Goal: Ask a question

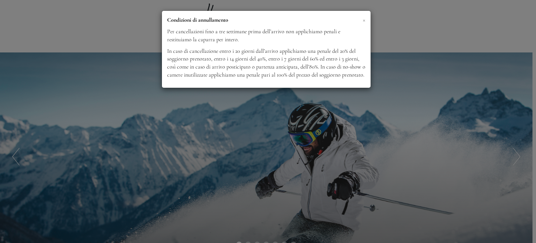
click at [363, 19] on span "×" at bounding box center [364, 19] width 3 height 9
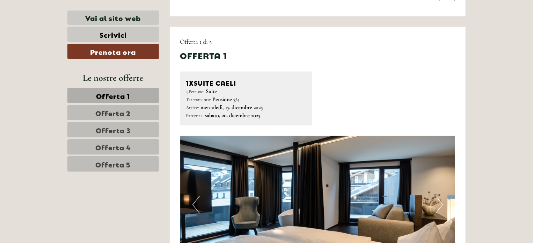
scroll to position [624, 0]
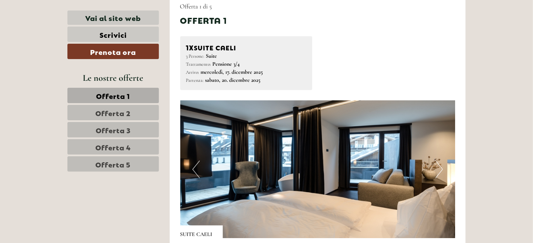
click at [440, 166] on button "Next" at bounding box center [439, 169] width 7 height 17
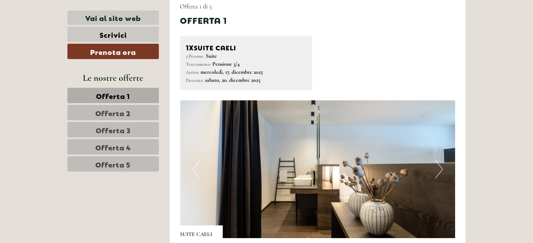
click at [440, 166] on button "Next" at bounding box center [439, 169] width 7 height 17
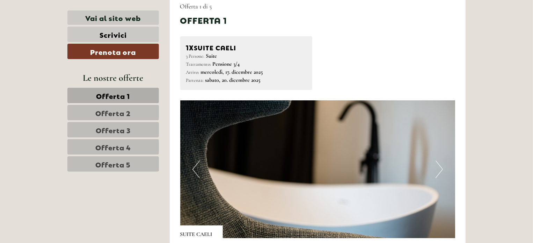
click at [440, 166] on button "Next" at bounding box center [439, 169] width 7 height 17
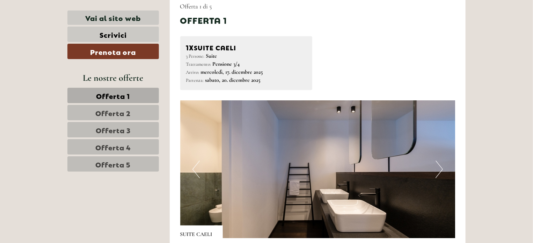
click at [440, 166] on button "Next" at bounding box center [439, 169] width 7 height 17
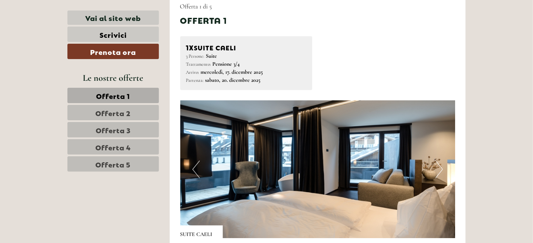
click at [440, 166] on button "Next" at bounding box center [439, 169] width 7 height 17
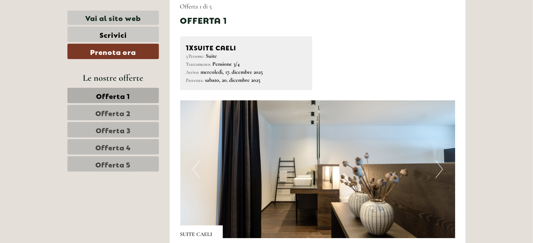
click at [440, 166] on button "Next" at bounding box center [439, 169] width 7 height 17
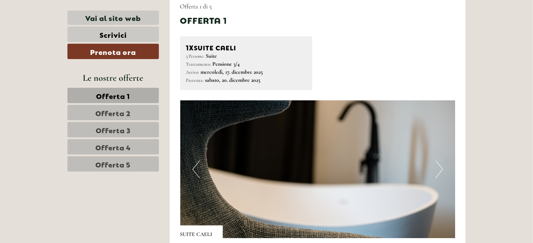
click at [97, 114] on span "Offerta 2" at bounding box center [113, 113] width 35 height 10
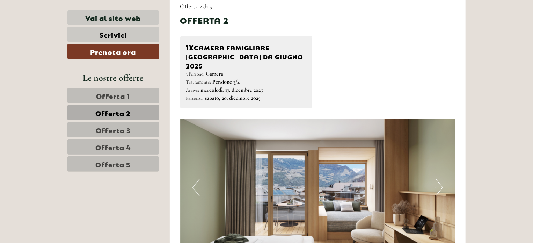
scroll to position [616, 0]
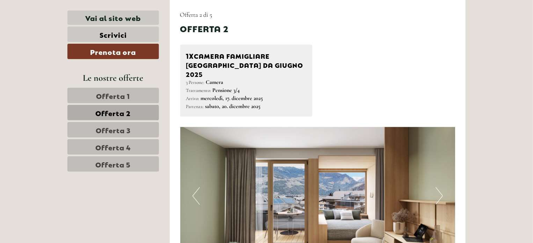
click at [440, 188] on button "Next" at bounding box center [439, 195] width 7 height 17
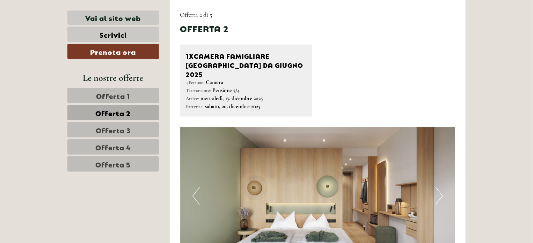
click at [440, 188] on button "Next" at bounding box center [439, 195] width 7 height 17
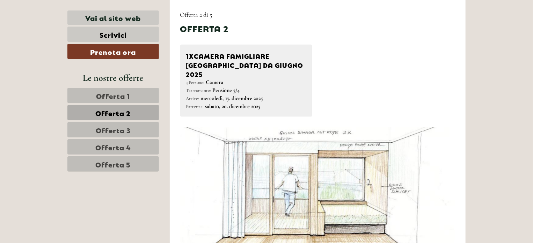
click at [440, 188] on button "Next" at bounding box center [439, 195] width 7 height 17
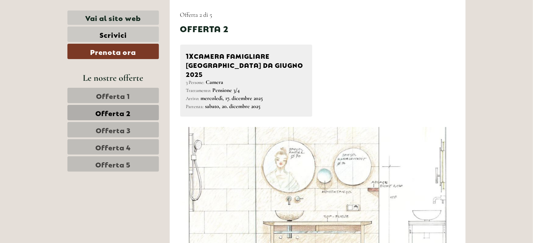
click at [440, 188] on button "Next" at bounding box center [439, 195] width 7 height 17
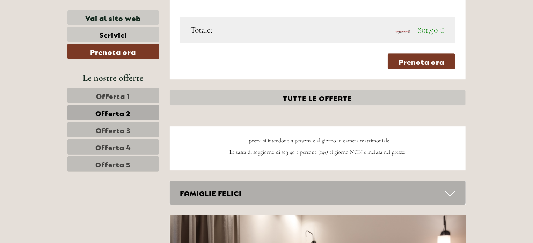
scroll to position [1031, 0]
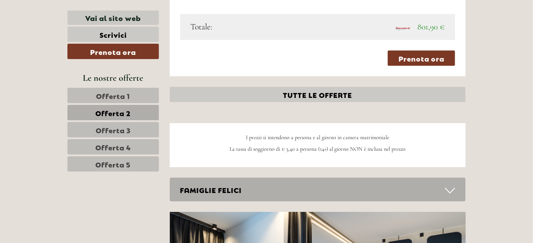
click at [114, 132] on span "Offerta 3" at bounding box center [113, 130] width 35 height 10
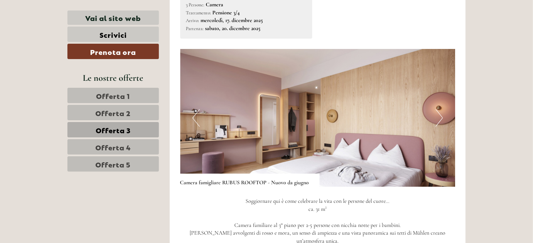
scroll to position [689, 0]
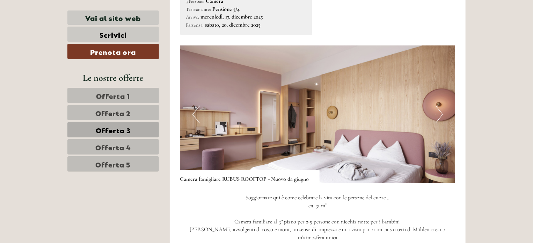
click at [127, 145] on span "Offerta 4" at bounding box center [113, 147] width 36 height 10
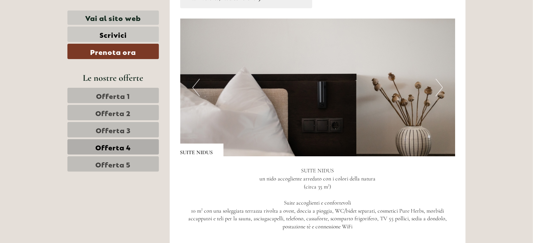
scroll to position [710, 0]
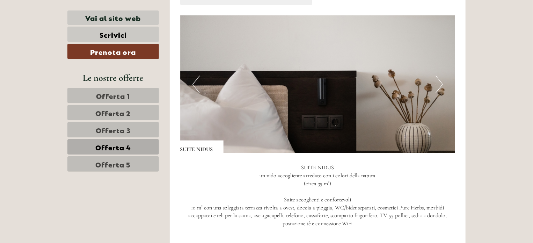
click at [443, 79] on img at bounding box center [317, 84] width 275 height 138
click at [439, 86] on button "Next" at bounding box center [439, 83] width 7 height 17
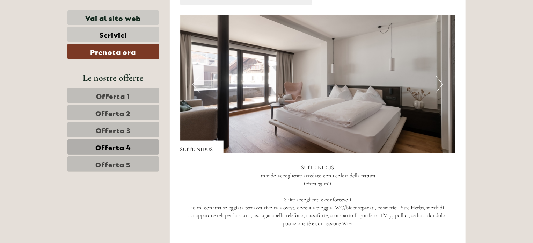
click at [439, 86] on button "Next" at bounding box center [439, 83] width 7 height 17
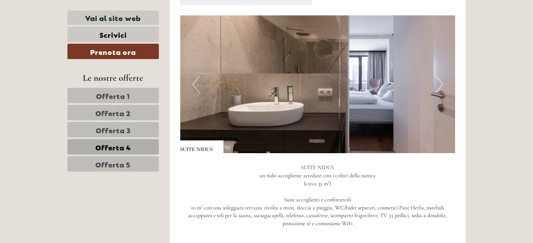
click at [439, 86] on button "Next" at bounding box center [439, 83] width 7 height 17
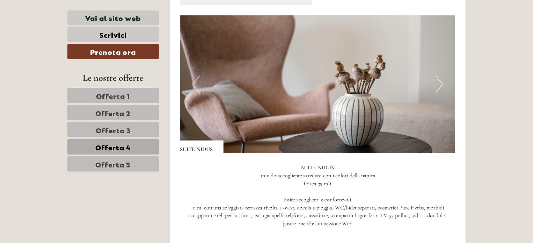
click at [439, 86] on button "Next" at bounding box center [439, 83] width 7 height 17
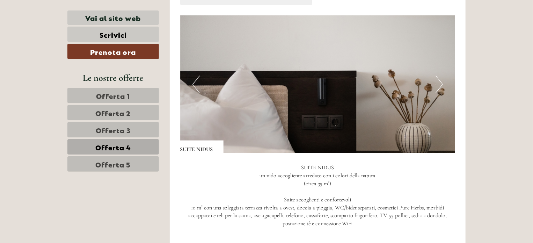
click at [439, 86] on button "Next" at bounding box center [439, 83] width 7 height 17
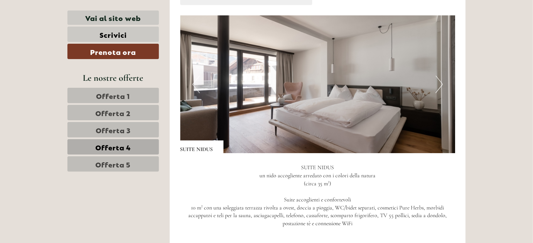
click at [439, 86] on button "Next" at bounding box center [439, 83] width 7 height 17
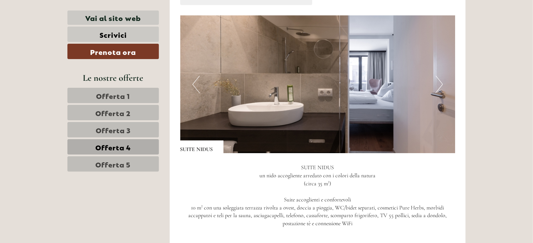
click at [129, 161] on span "Offerta 5" at bounding box center [113, 164] width 35 height 10
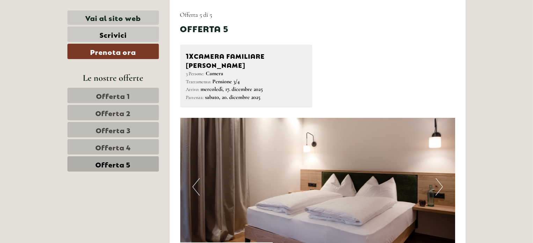
click at [439, 180] on button "Next" at bounding box center [439, 186] width 7 height 17
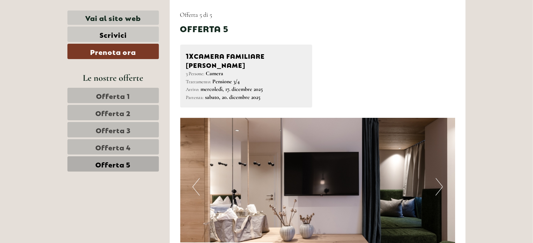
click at [441, 181] on button "Next" at bounding box center [439, 186] width 7 height 17
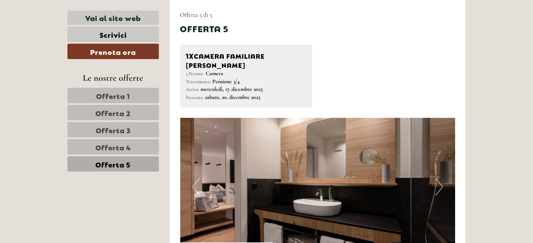
click at [441, 181] on button "Next" at bounding box center [439, 186] width 7 height 17
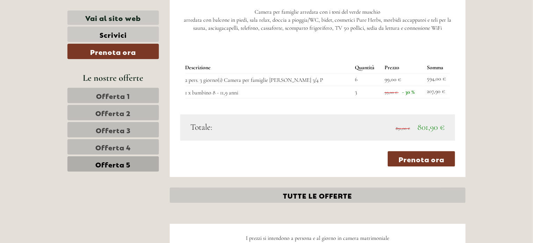
scroll to position [892, 0]
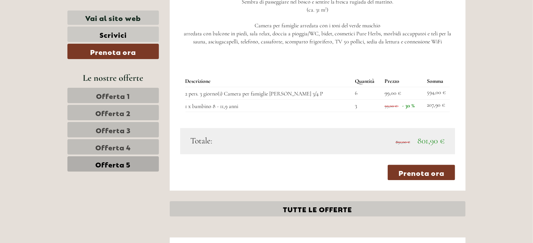
drag, startPoint x: 533, startPoint y: 83, endPoint x: 534, endPoint y: 79, distance: 4.8
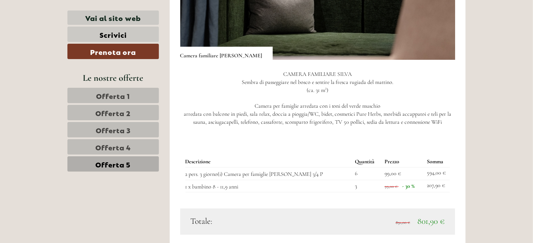
scroll to position [806, 0]
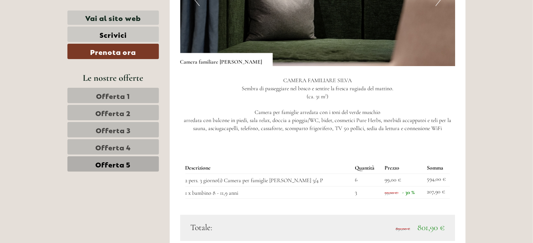
click at [117, 97] on span "Offerta 1" at bounding box center [113, 95] width 34 height 10
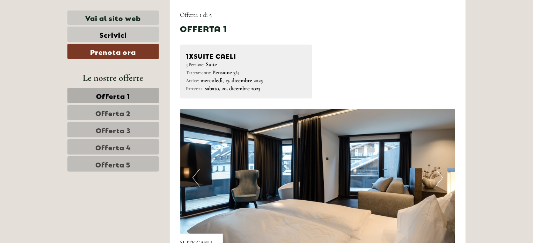
click at [437, 176] on button "Next" at bounding box center [439, 177] width 7 height 17
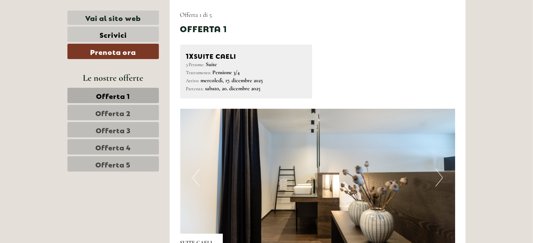
click at [437, 176] on button "Next" at bounding box center [439, 177] width 7 height 17
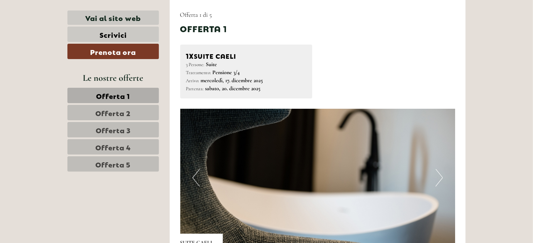
click at [437, 176] on button "Next" at bounding box center [439, 177] width 7 height 17
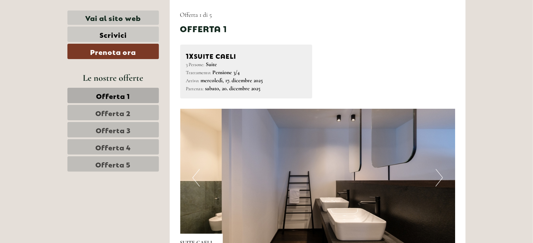
click at [437, 176] on button "Next" at bounding box center [439, 177] width 7 height 17
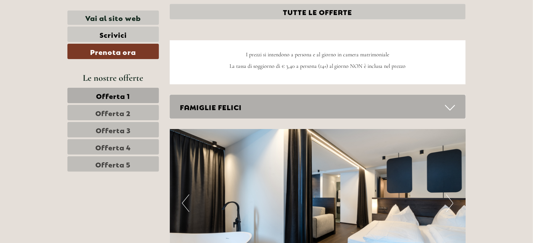
scroll to position [1095, 0]
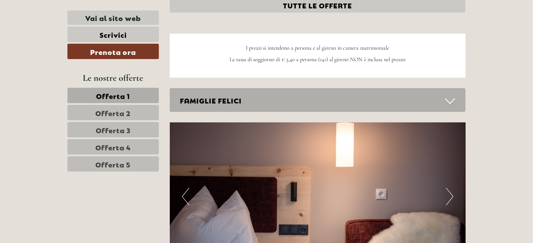
click at [453, 102] on icon at bounding box center [450, 101] width 10 height 12
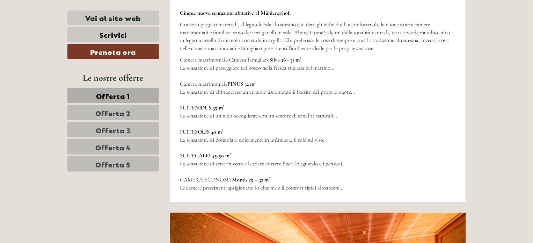
scroll to position [1685, 0]
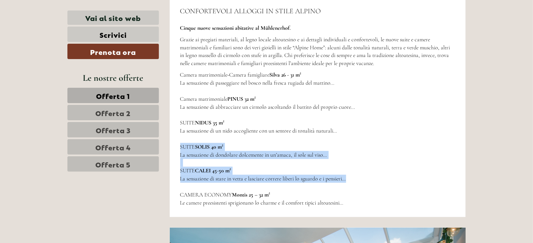
drag, startPoint x: 532, startPoint y: 140, endPoint x: 535, endPoint y: 180, distance: 39.5
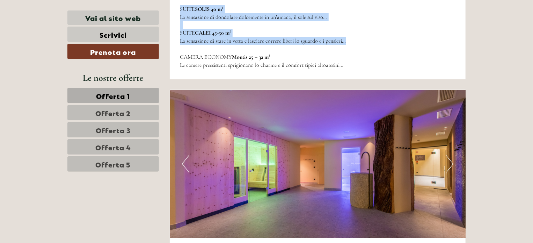
scroll to position [1845, 0]
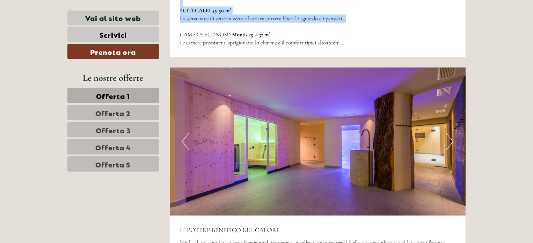
click at [445, 149] on img at bounding box center [318, 141] width 296 height 148
click at [452, 139] on button "Next" at bounding box center [449, 141] width 7 height 17
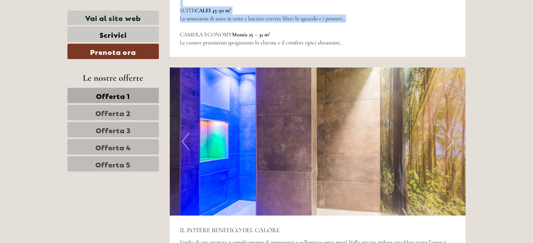
click at [454, 141] on img at bounding box center [318, 141] width 296 height 148
click at [451, 138] on button "Next" at bounding box center [449, 141] width 7 height 17
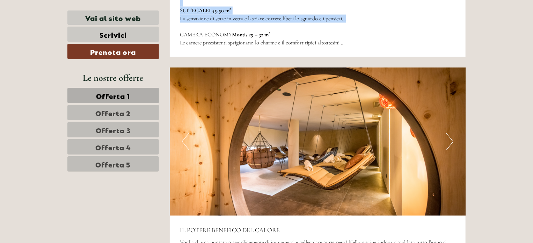
click at [451, 138] on button "Next" at bounding box center [449, 141] width 7 height 17
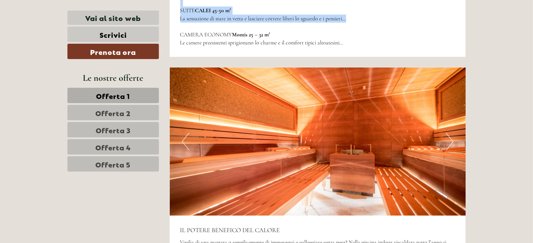
click at [451, 138] on button "Next" at bounding box center [449, 141] width 7 height 17
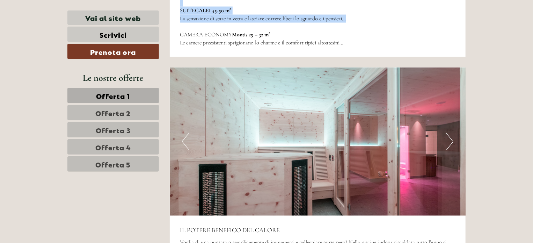
click at [451, 138] on button "Next" at bounding box center [449, 141] width 7 height 17
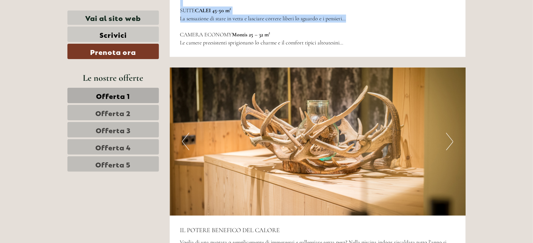
click at [451, 138] on button "Next" at bounding box center [449, 141] width 7 height 17
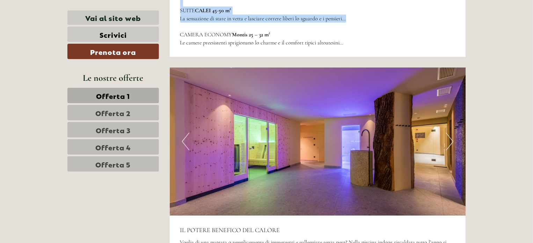
click at [451, 138] on button "Next" at bounding box center [449, 141] width 7 height 17
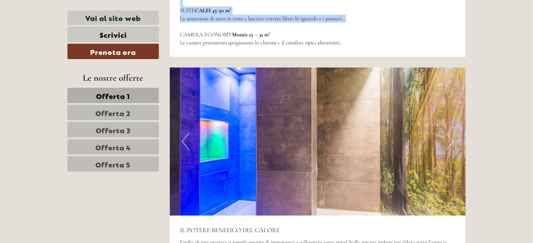
click at [451, 138] on button "Next" at bounding box center [449, 141] width 7 height 17
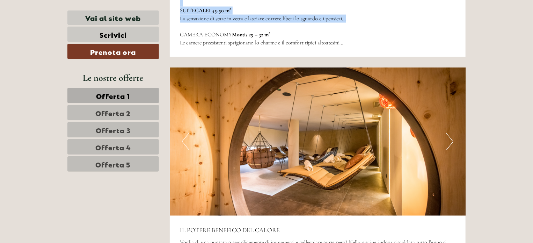
click at [451, 138] on button "Next" at bounding box center [449, 141] width 7 height 17
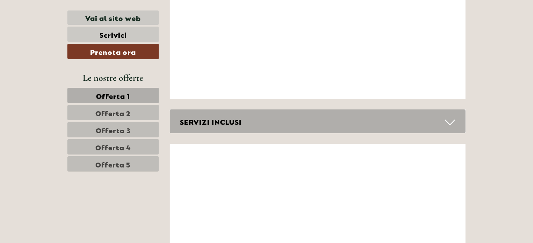
scroll to position [2464, 0]
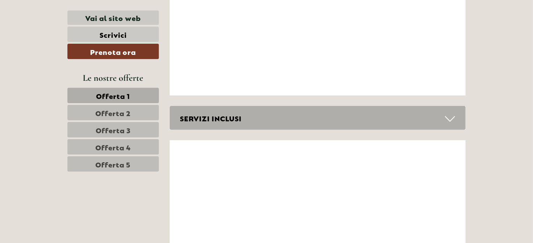
click at [451, 115] on icon at bounding box center [450, 119] width 10 height 12
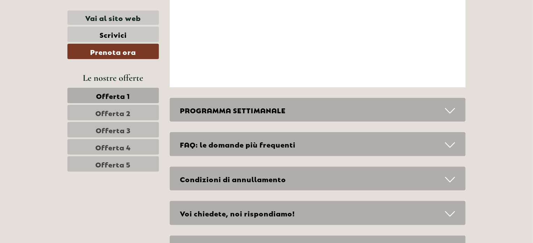
scroll to position [3015, 0]
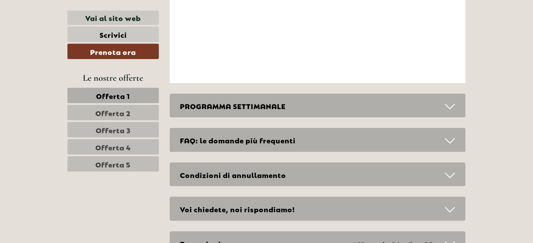
click at [452, 169] on icon at bounding box center [450, 175] width 10 height 12
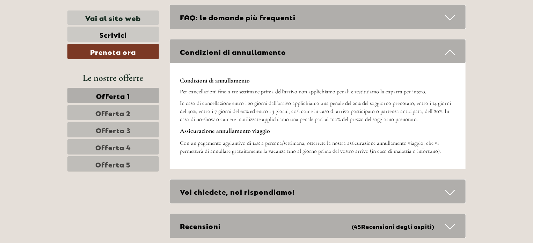
scroll to position [3163, 0]
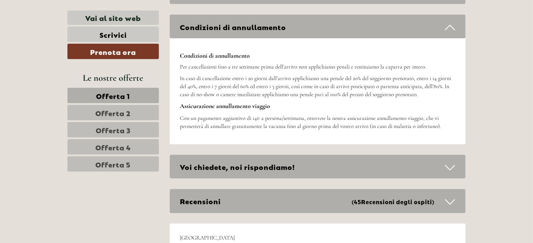
click at [449, 162] on icon at bounding box center [450, 168] width 10 height 12
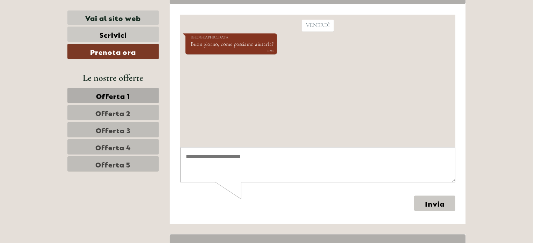
scroll to position [3324, 0]
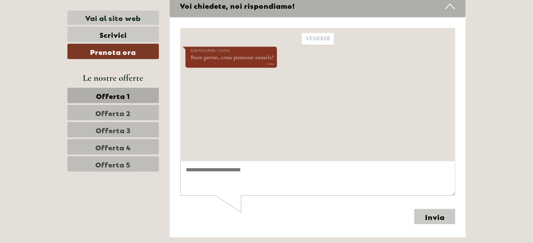
click at [312, 202] on div at bounding box center [318, 127] width 296 height 220
click at [224, 195] on textarea at bounding box center [317, 178] width 275 height 35
type textarea "**********"
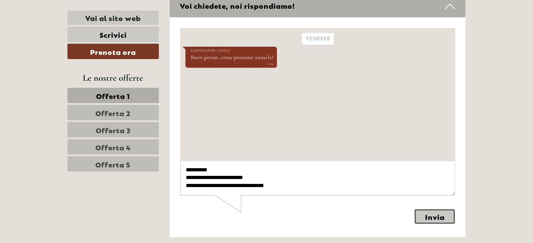
click at [433, 217] on button "Invia" at bounding box center [434, 216] width 41 height 15
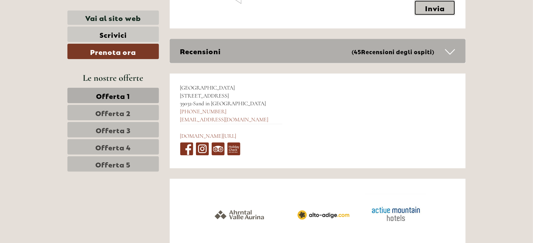
scroll to position [3515, 0]
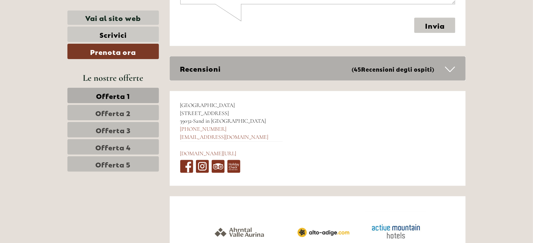
drag, startPoint x: 535, startPoint y: 231, endPoint x: 503, endPoint y: 53, distance: 180.7
drag, startPoint x: 533, startPoint y: 227, endPoint x: 105, endPoint y: 17, distance: 477.5
click at [105, 17] on link "Vai al sito web" at bounding box center [113, 17] width 92 height 14
